Goal: Communication & Community: Answer question/provide support

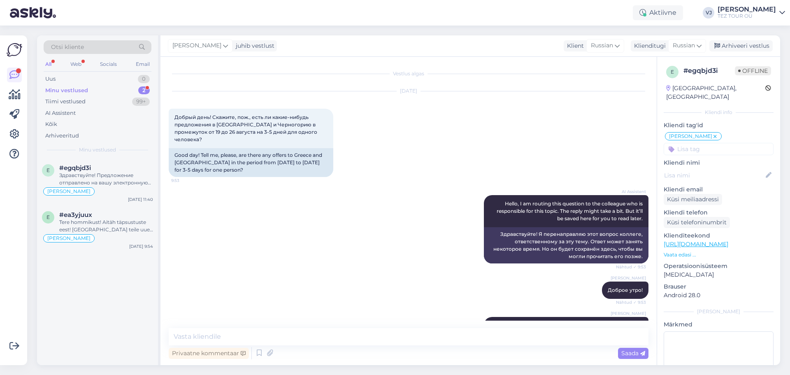
scroll to position [108, 0]
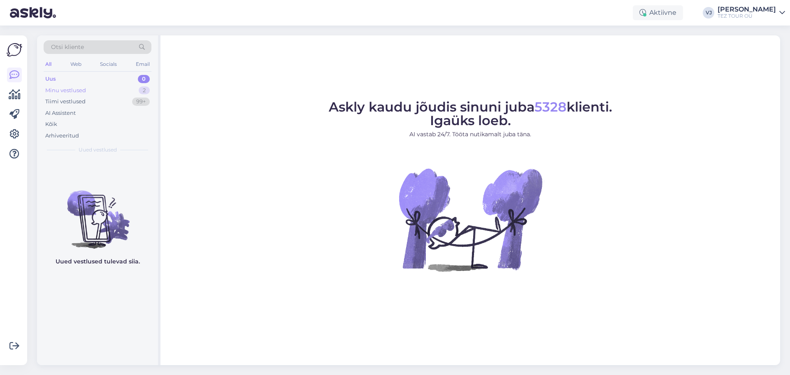
click at [133, 86] on div "Minu vestlused 2" at bounding box center [98, 91] width 108 height 12
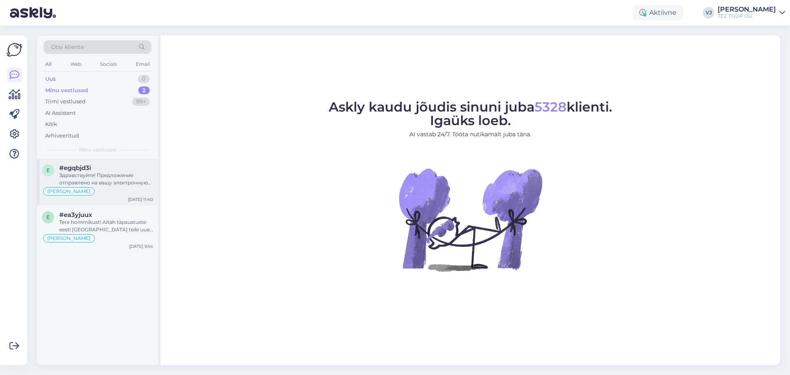
click at [98, 180] on div "Здравствуйте! Предложение отправлено на вашу электронную почту. Я жду вашего вы…" at bounding box center [106, 179] width 94 height 15
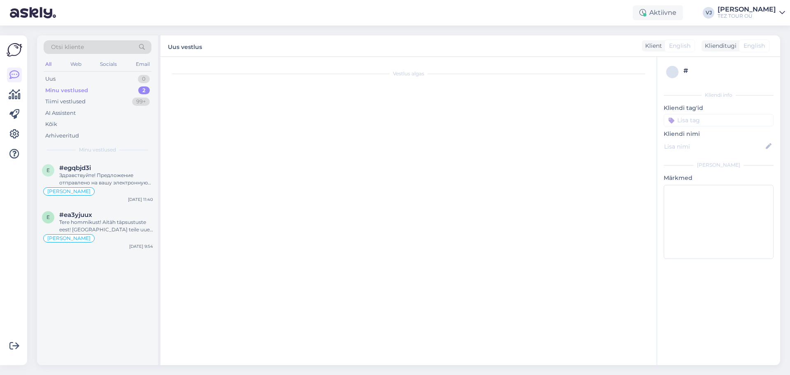
scroll to position [108, 0]
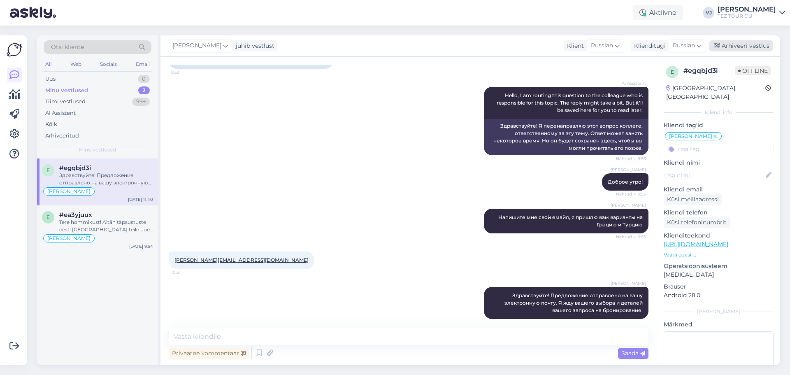
click at [758, 46] on div "Arhiveeri vestlus" at bounding box center [741, 45] width 63 height 11
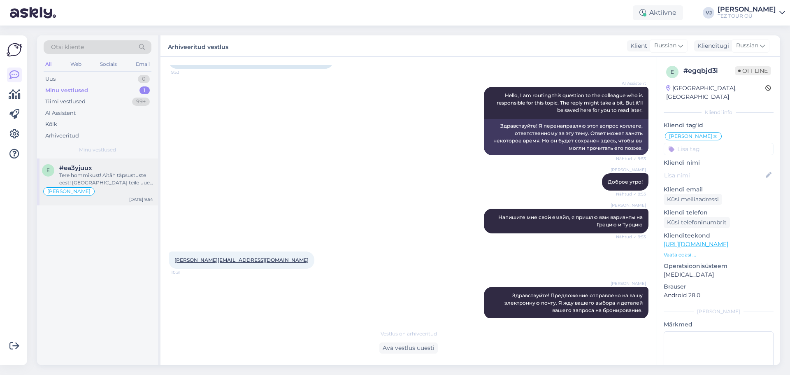
click at [103, 194] on div "[PERSON_NAME]" at bounding box center [97, 191] width 111 height 10
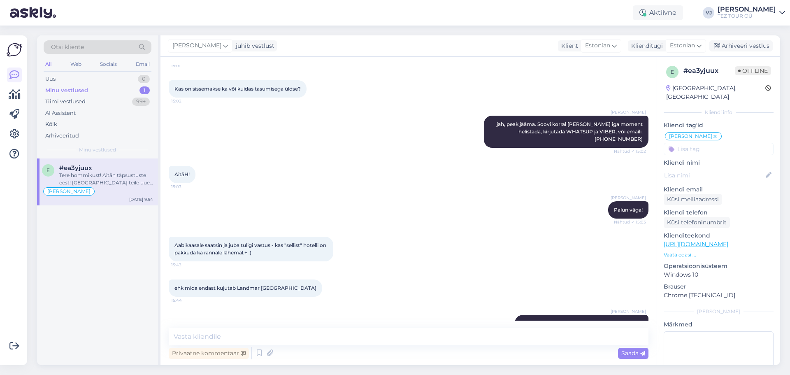
scroll to position [1952, 0]
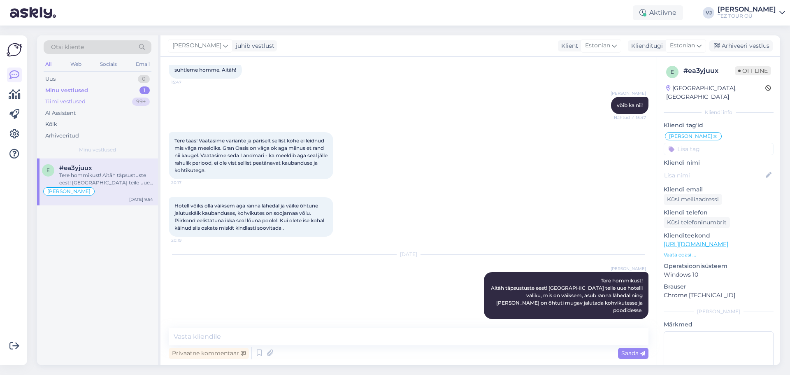
click at [88, 101] on div "Tiimi vestlused 99+" at bounding box center [98, 102] width 108 height 12
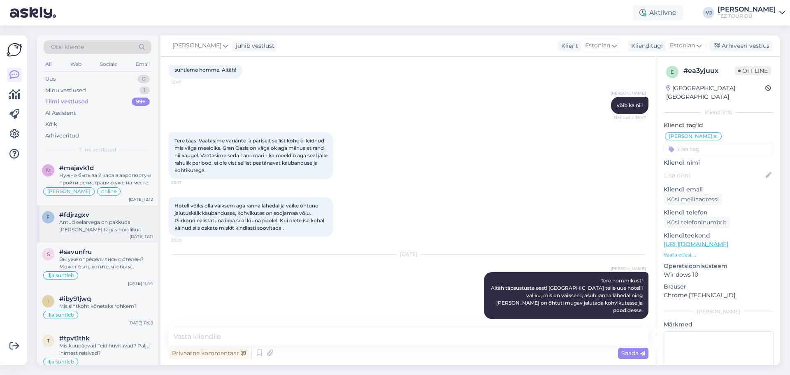
click at [126, 226] on div "Antud eelarvega on pakkuda [PERSON_NAME] tagasihoidlikud hotellivalikud." at bounding box center [106, 226] width 94 height 15
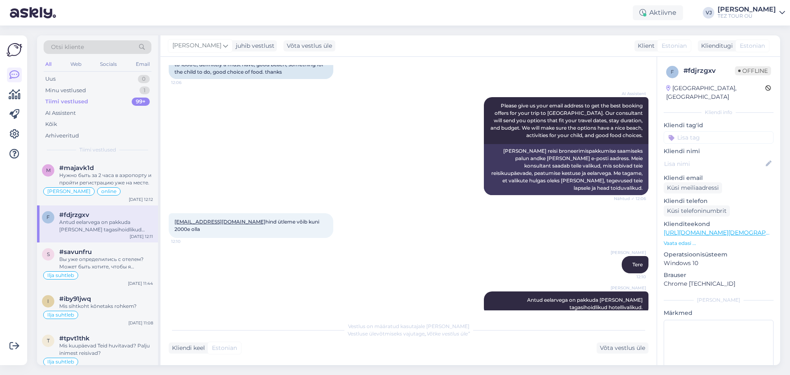
click at [121, 223] on div "Antud eelarvega on pakkuda [PERSON_NAME] tagasihoidlikud hotellivalikud." at bounding box center [106, 226] width 94 height 15
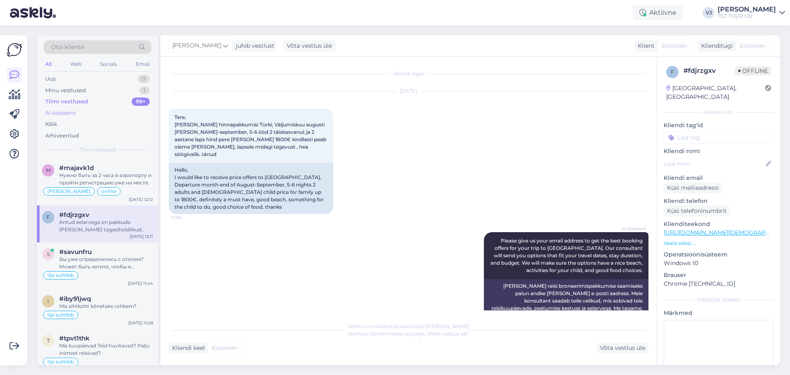
click at [93, 115] on div "AI Assistent" at bounding box center [98, 113] width 108 height 12
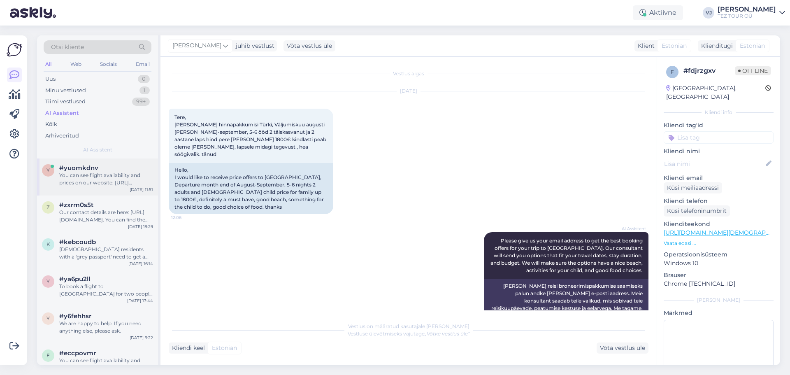
click at [112, 185] on div "You can see flight availability and prices on our website: [URL][DOMAIN_NAME]. …" at bounding box center [106, 179] width 94 height 15
